Goal: Task Accomplishment & Management: Use online tool/utility

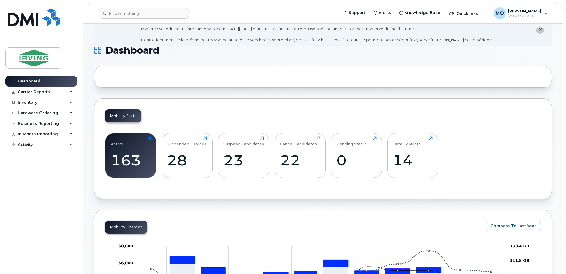
scroll to position [30, 0]
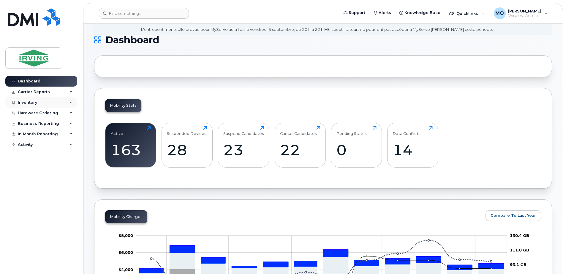
click at [35, 104] on div "Inventory" at bounding box center [27, 102] width 19 height 5
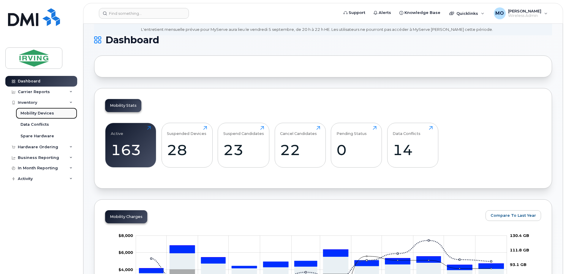
click at [37, 114] on div "Mobility Devices" at bounding box center [37, 113] width 34 height 5
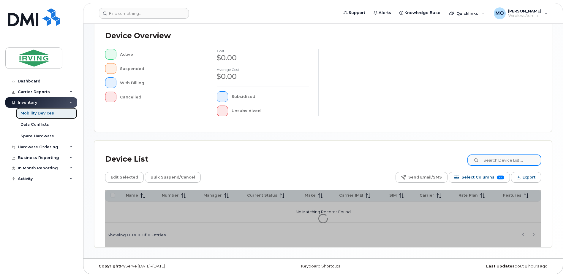
scroll to position [134, 0]
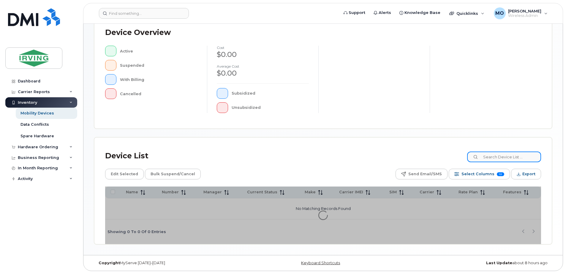
click at [499, 157] on input at bounding box center [504, 157] width 74 height 11
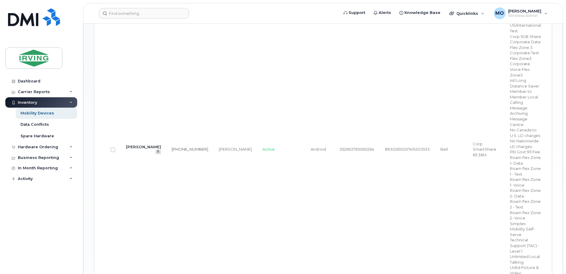
scroll to position [371, 0]
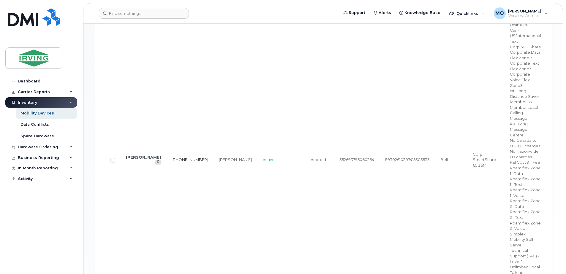
type input "[PERSON_NAME]"
click at [172, 157] on link "782-324-1170" at bounding box center [190, 159] width 37 height 5
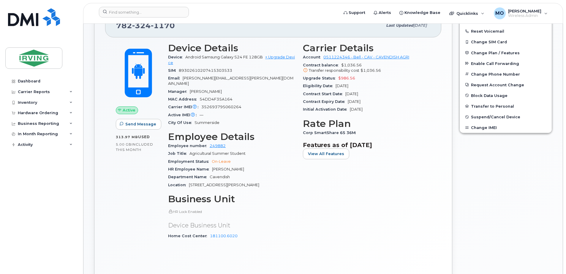
scroll to position [162, 0]
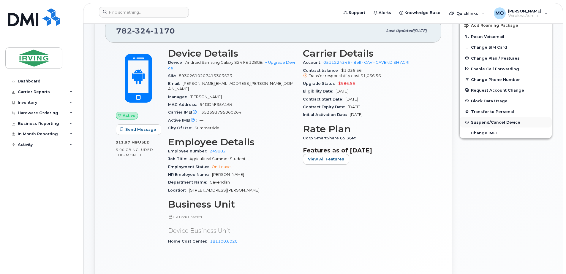
click at [491, 124] on span "Suspend/Cancel Device" at bounding box center [495, 122] width 49 height 4
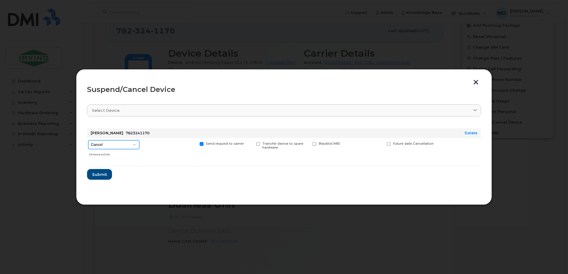
click at [122, 145] on select "Cancel Suspend - Extend Suspension Suspend - Reduced Rate Suspend - Full Rate S…" at bounding box center [113, 144] width 51 height 9
select select "[object Object]"
click at [88, 140] on select "Cancel Suspend - Extend Suspension Suspend - Reduced Rate Suspend - Full Rate S…" at bounding box center [113, 144] width 51 height 9
click at [100, 173] on span "Submit" at bounding box center [99, 175] width 15 height 6
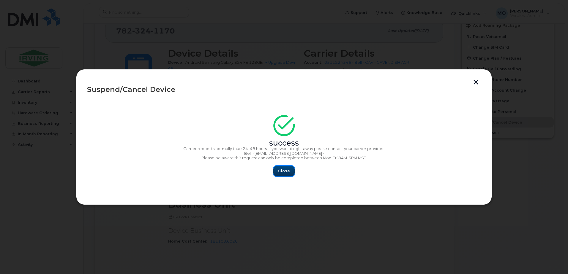
click at [283, 174] on button "Close" at bounding box center [283, 171] width 21 height 11
